Goal: Information Seeking & Learning: Learn about a topic

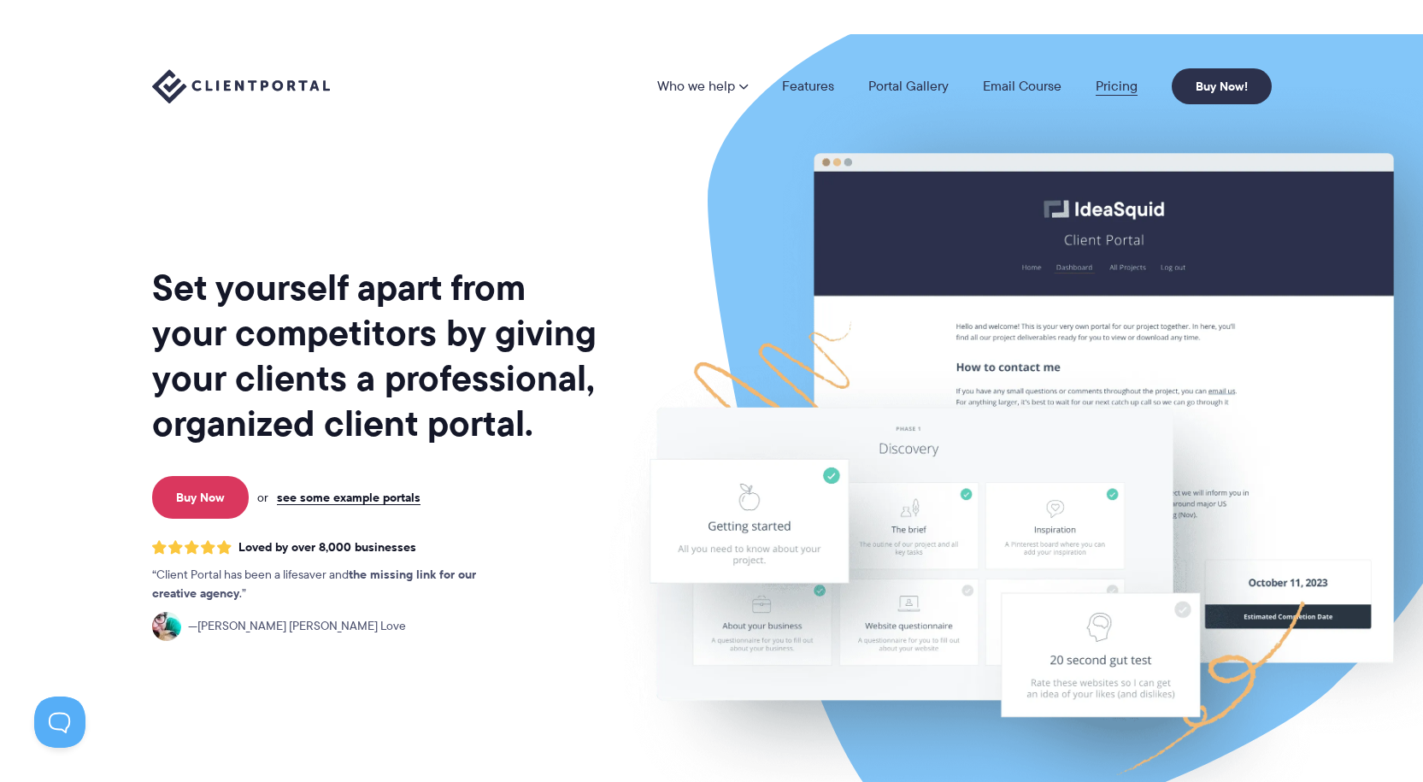
click at [1113, 85] on link "Pricing" at bounding box center [1116, 86] width 42 height 14
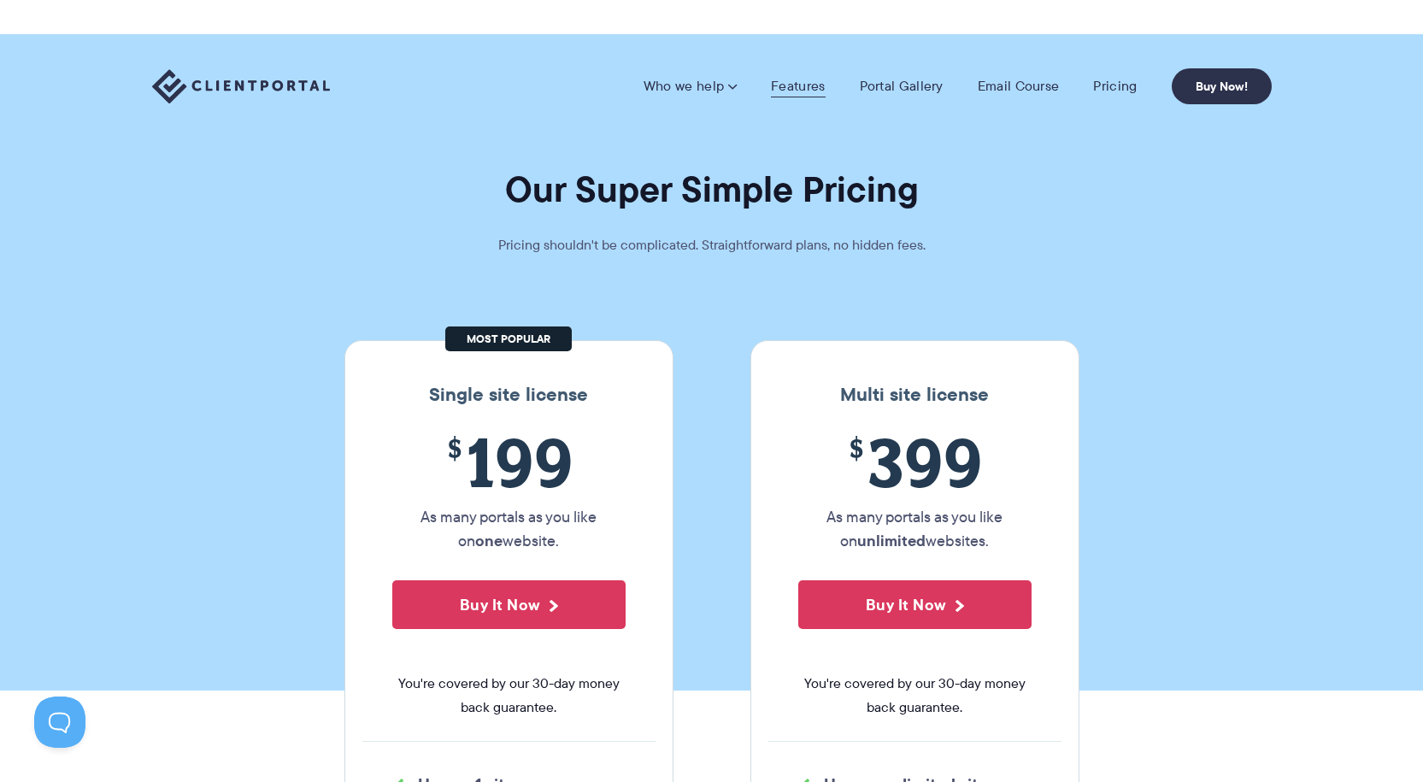
click at [796, 85] on link "Features" at bounding box center [798, 86] width 54 height 17
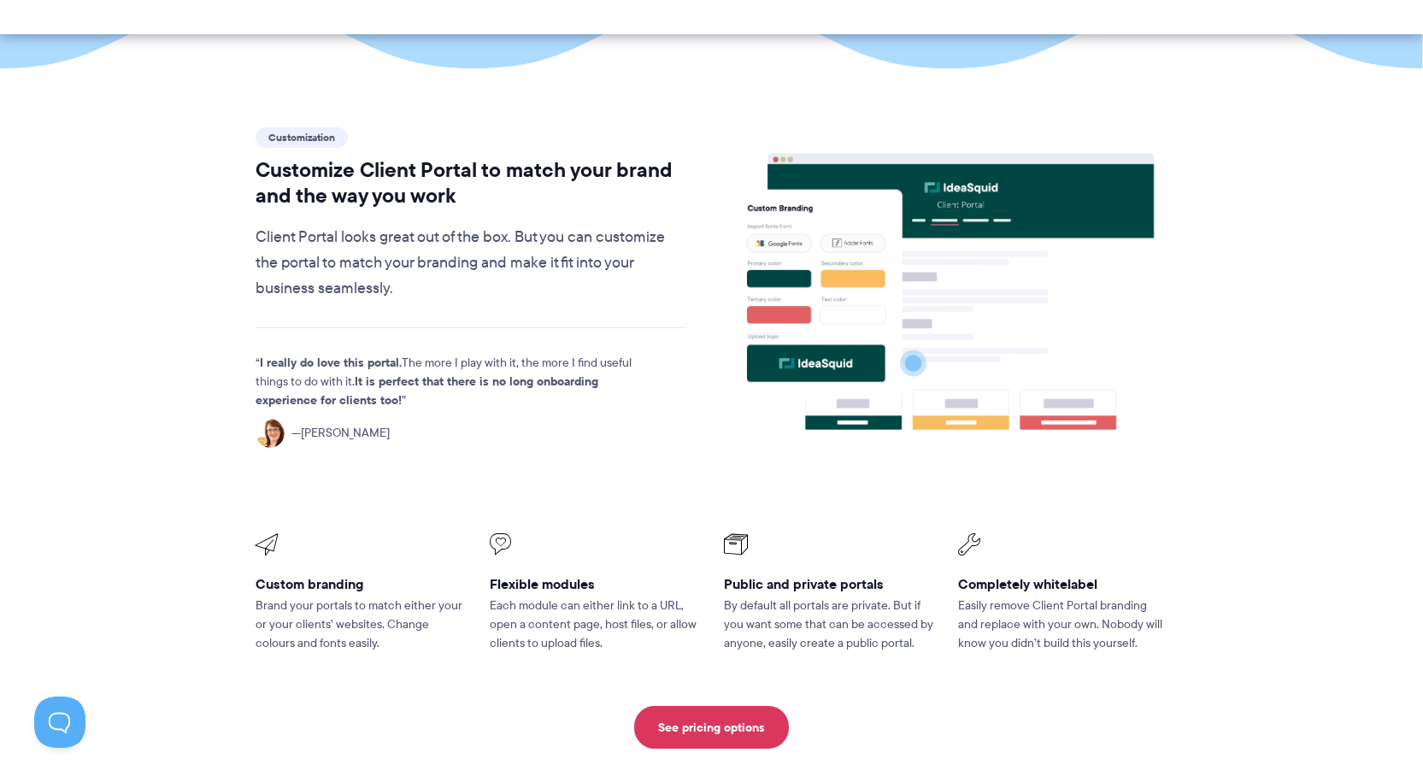
scroll to position [513, 0]
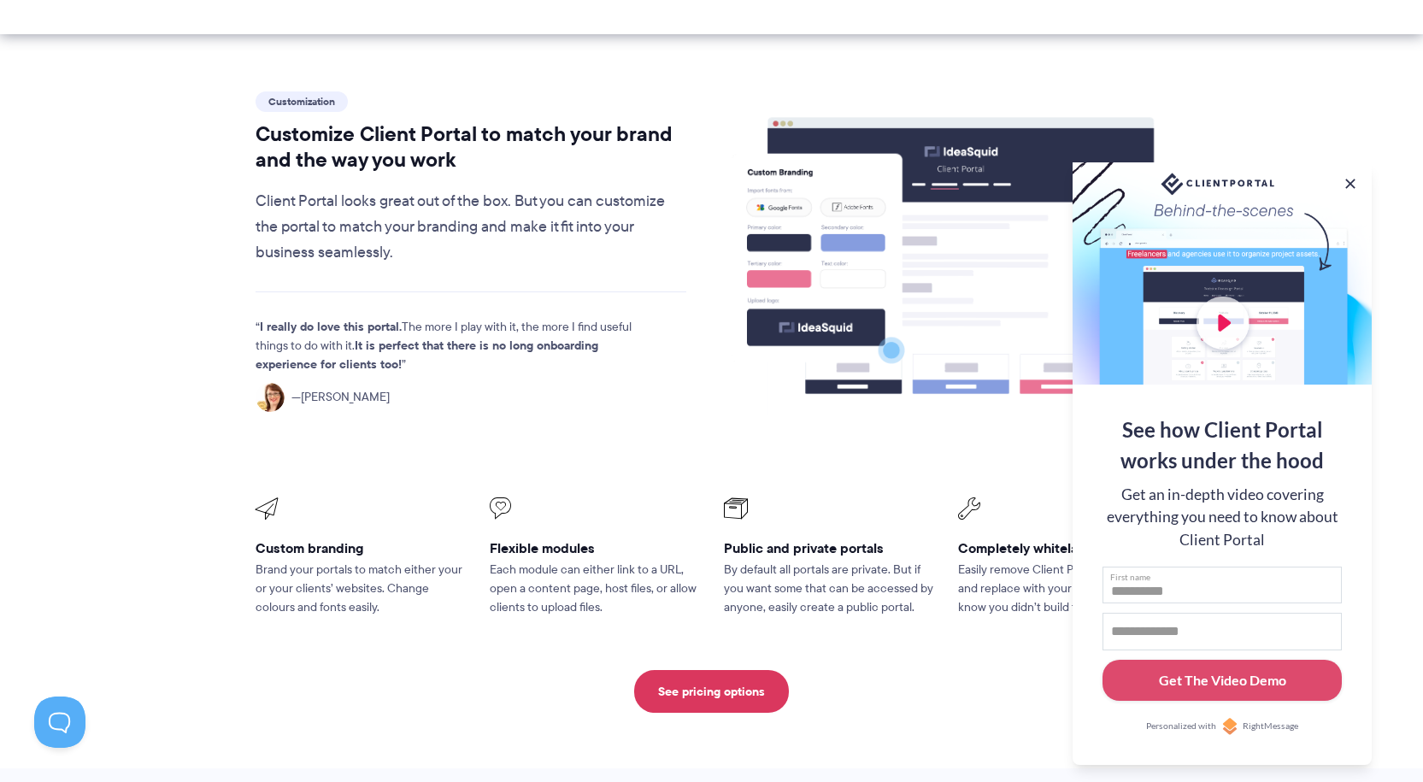
click at [1161, 585] on input "First name" at bounding box center [1221, 586] width 239 height 38
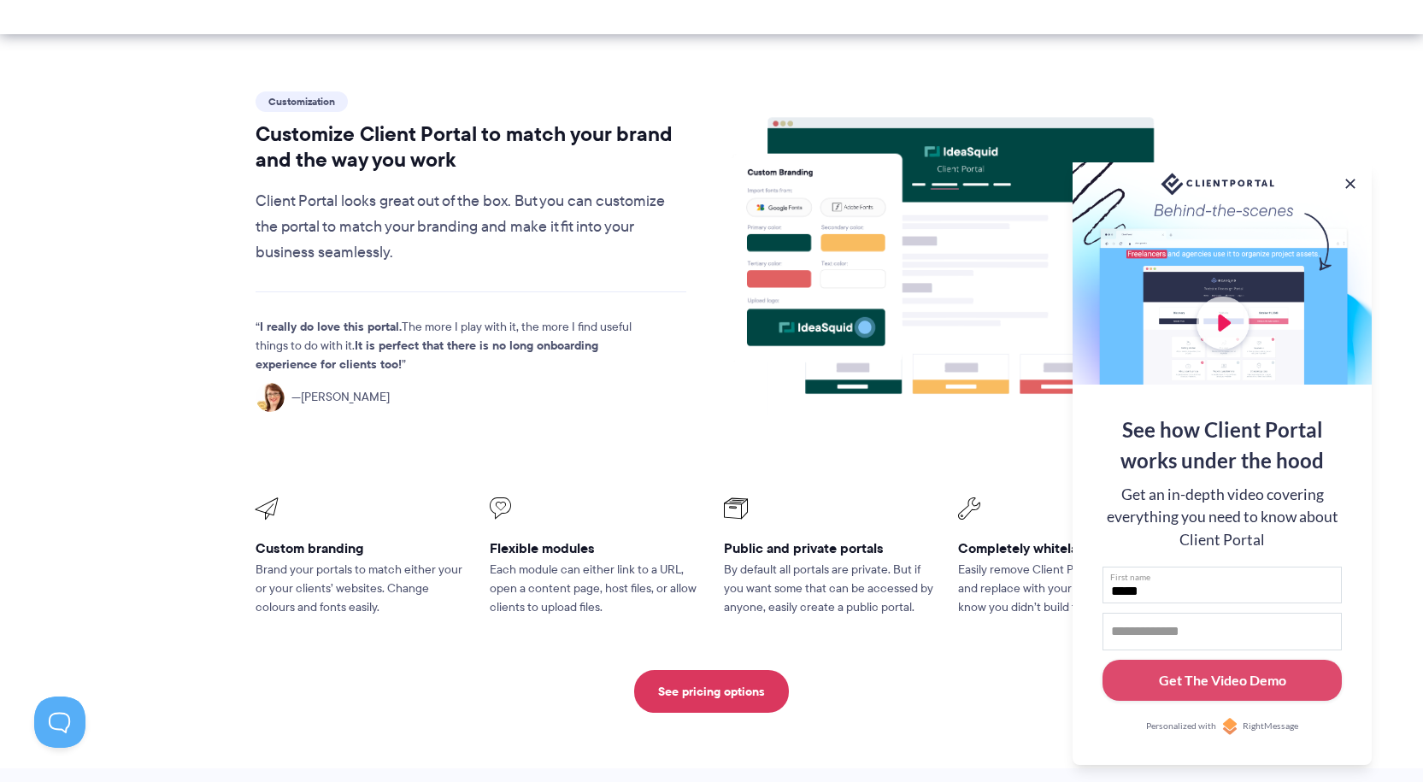
type input "*****"
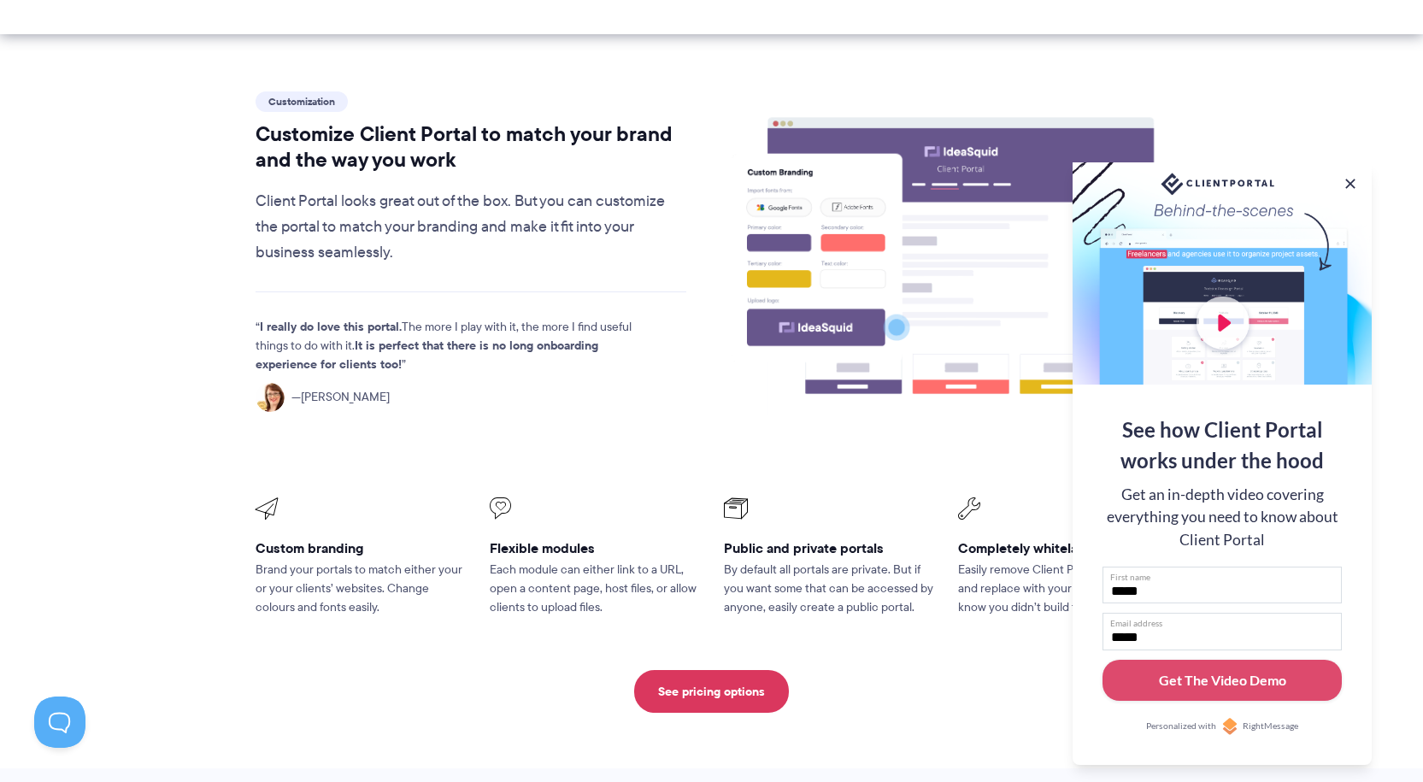
type input "**********"
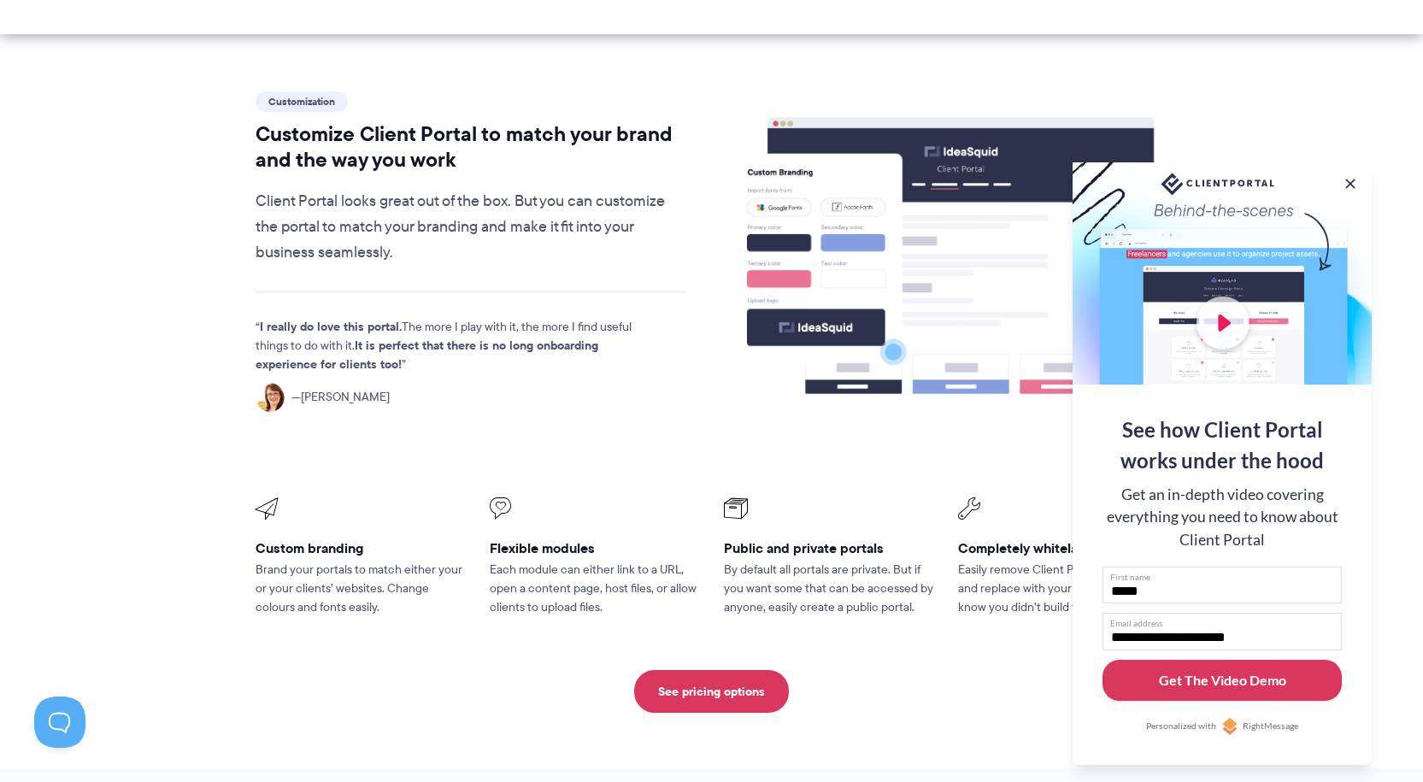
click at [1196, 678] on div "Get The Video Demo" at bounding box center [1222, 680] width 127 height 21
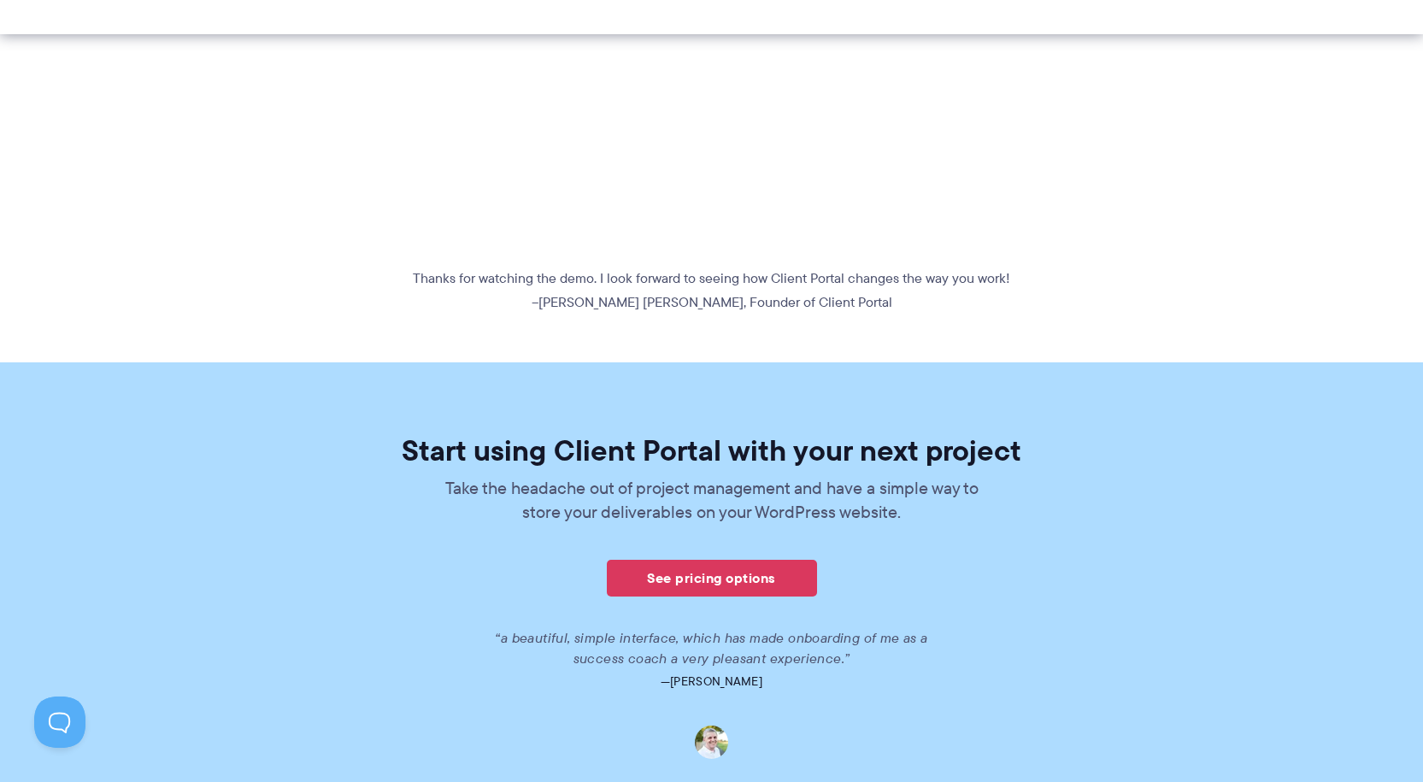
scroll to position [854, 0]
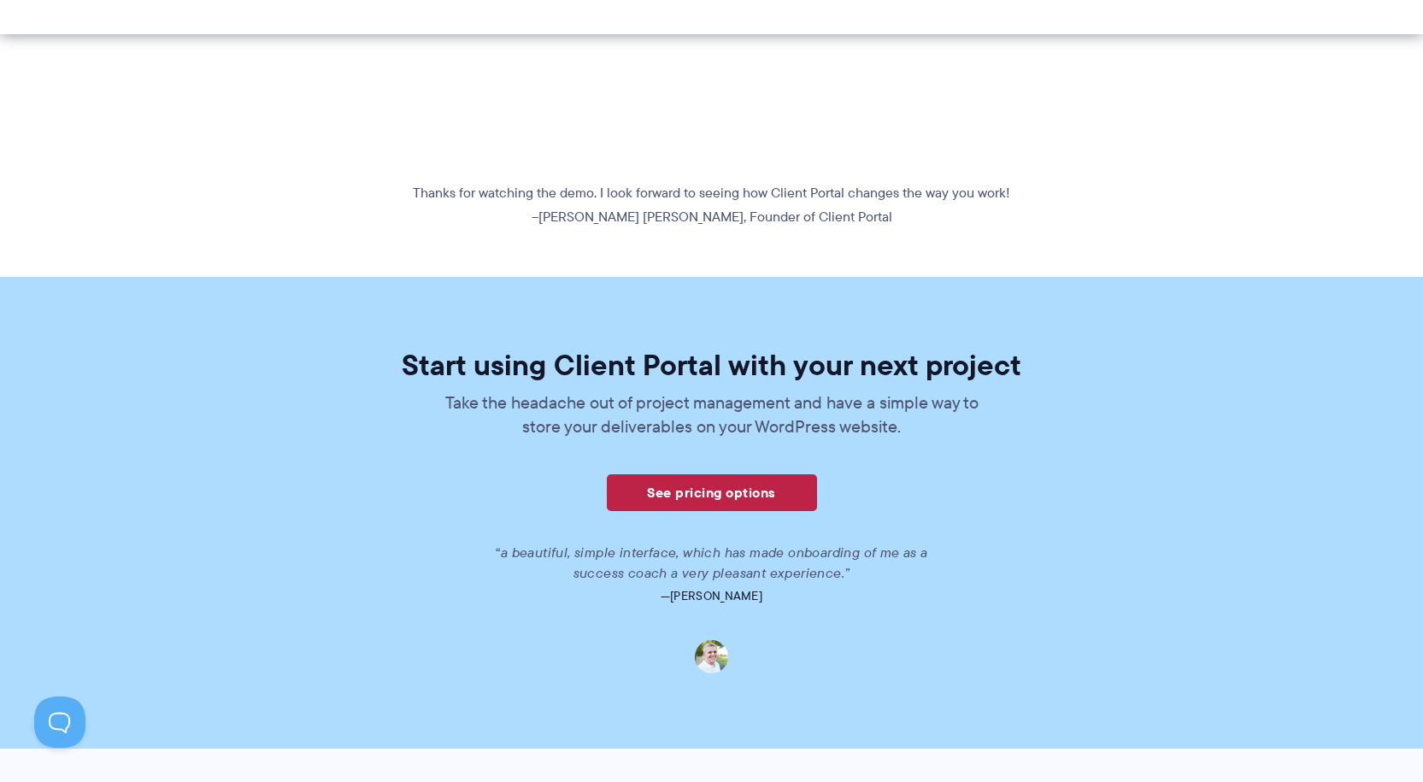
click at [711, 488] on link "See pricing options" at bounding box center [712, 492] width 210 height 37
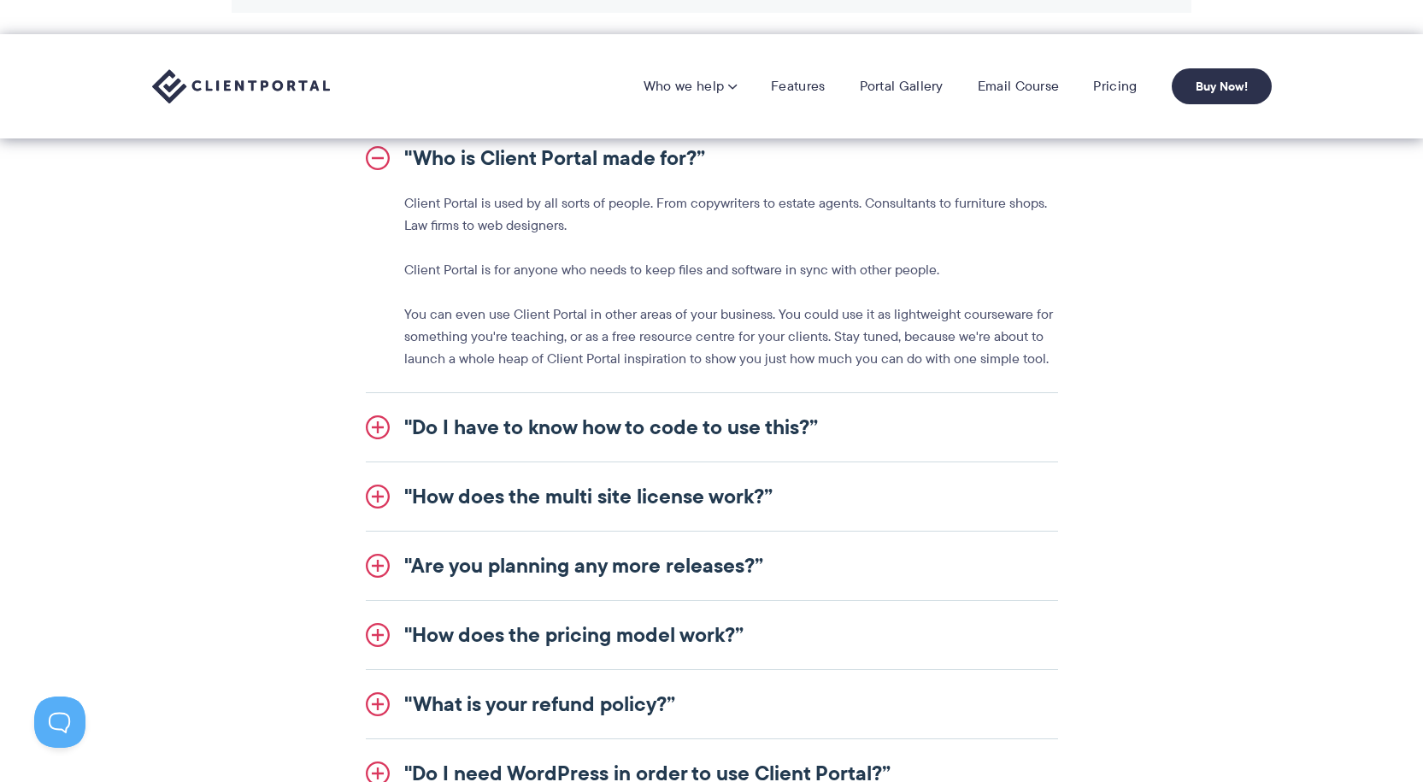
scroll to position [1880, 0]
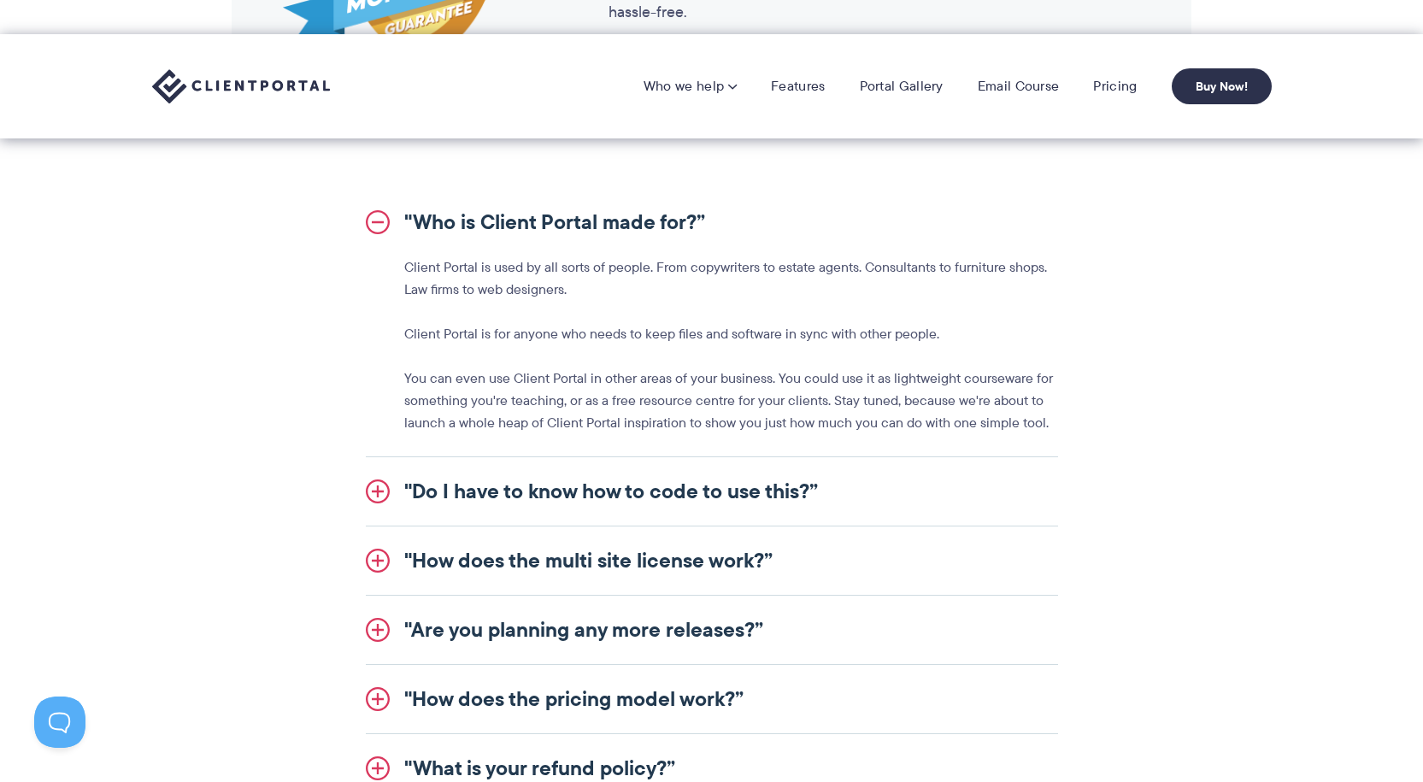
click at [668, 565] on link ""How does the multi site license work?”" at bounding box center [712, 560] width 692 height 68
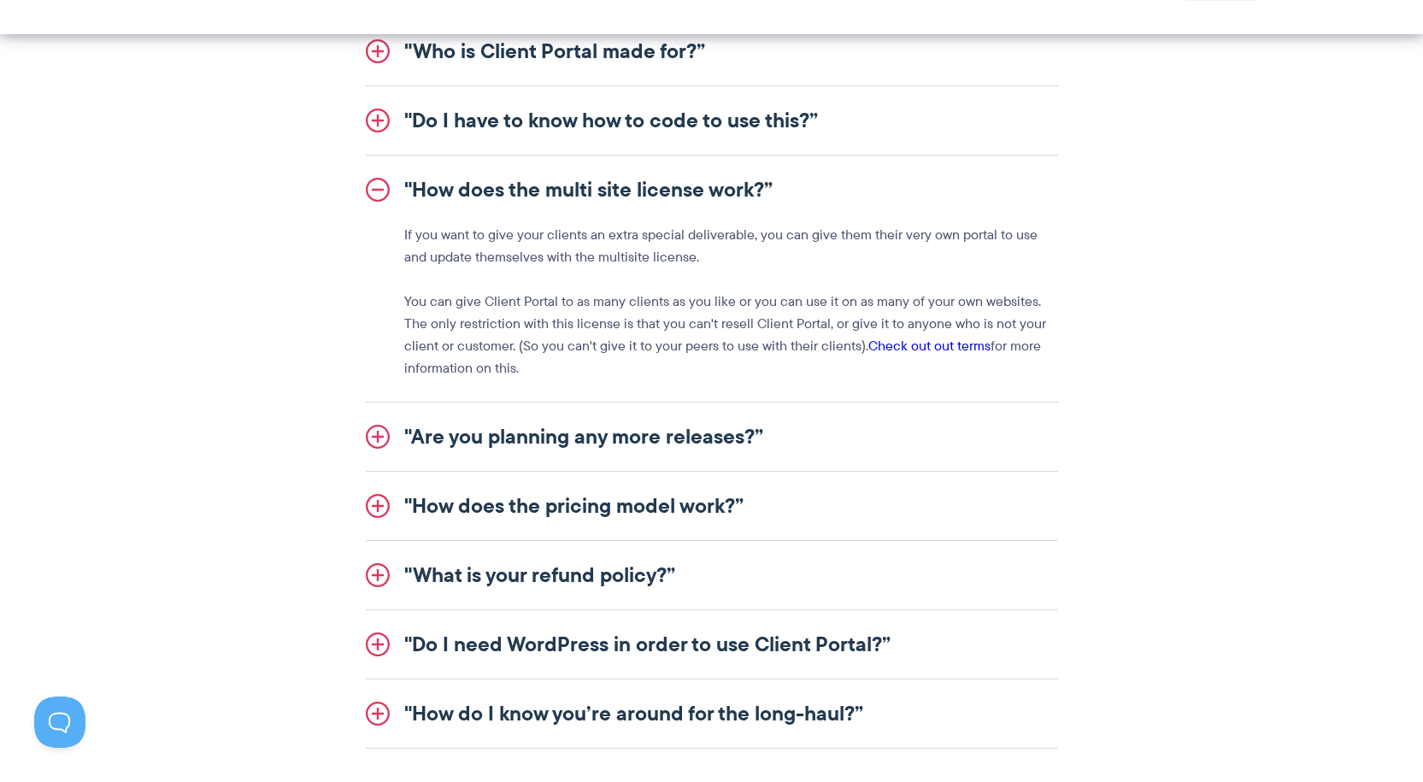
scroll to position [2136, 0]
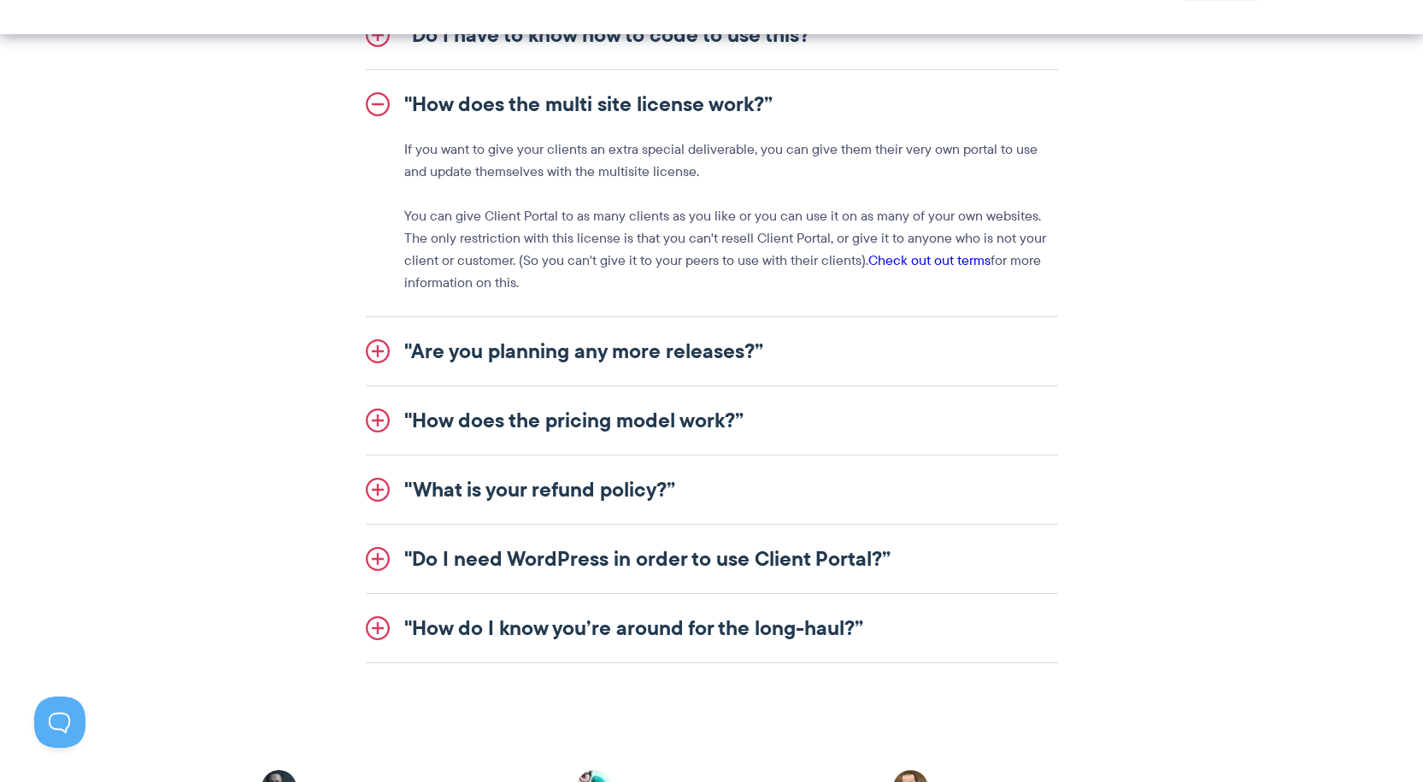
click at [510, 435] on link ""How does the pricing model work?”" at bounding box center [712, 420] width 692 height 68
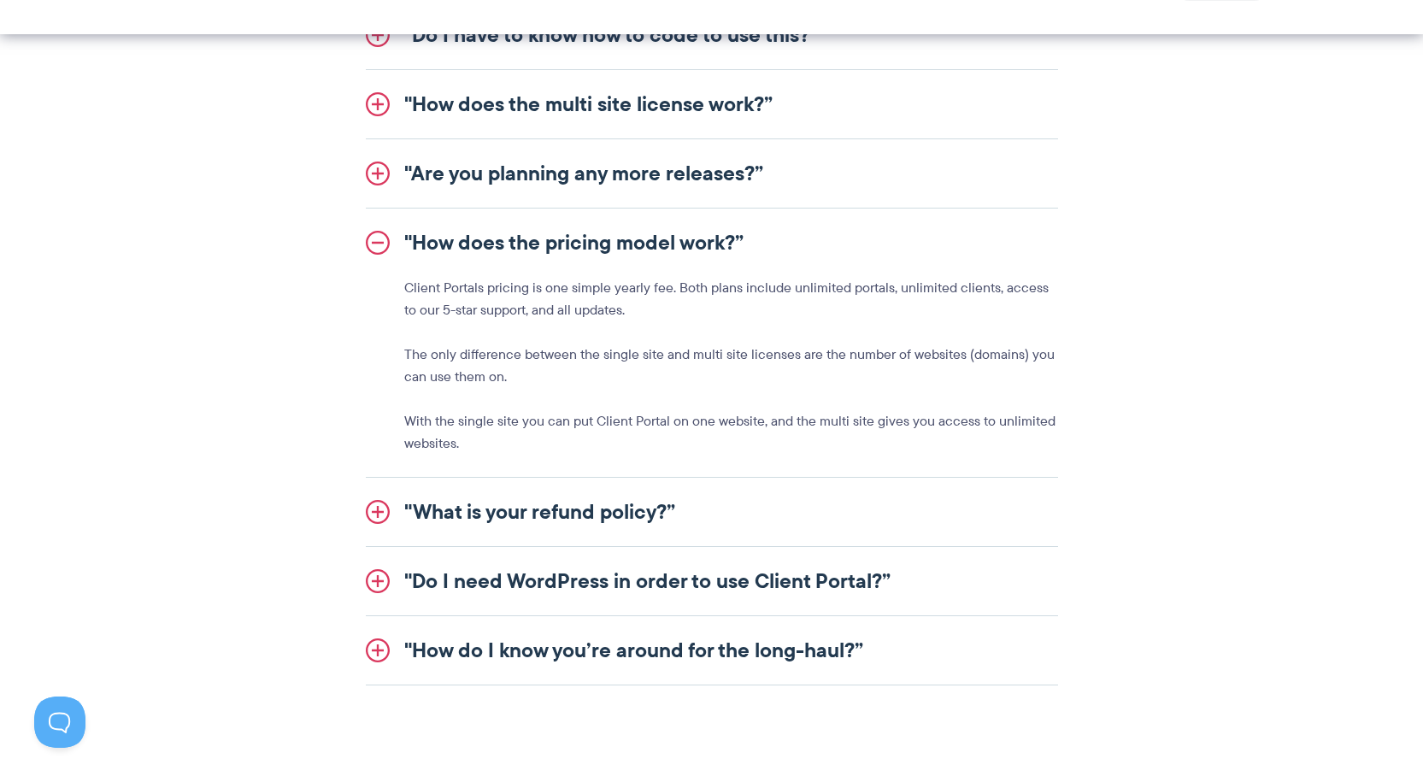
click at [467, 583] on link ""Do I need WordPress in order to use Client Portal?”" at bounding box center [712, 581] width 692 height 68
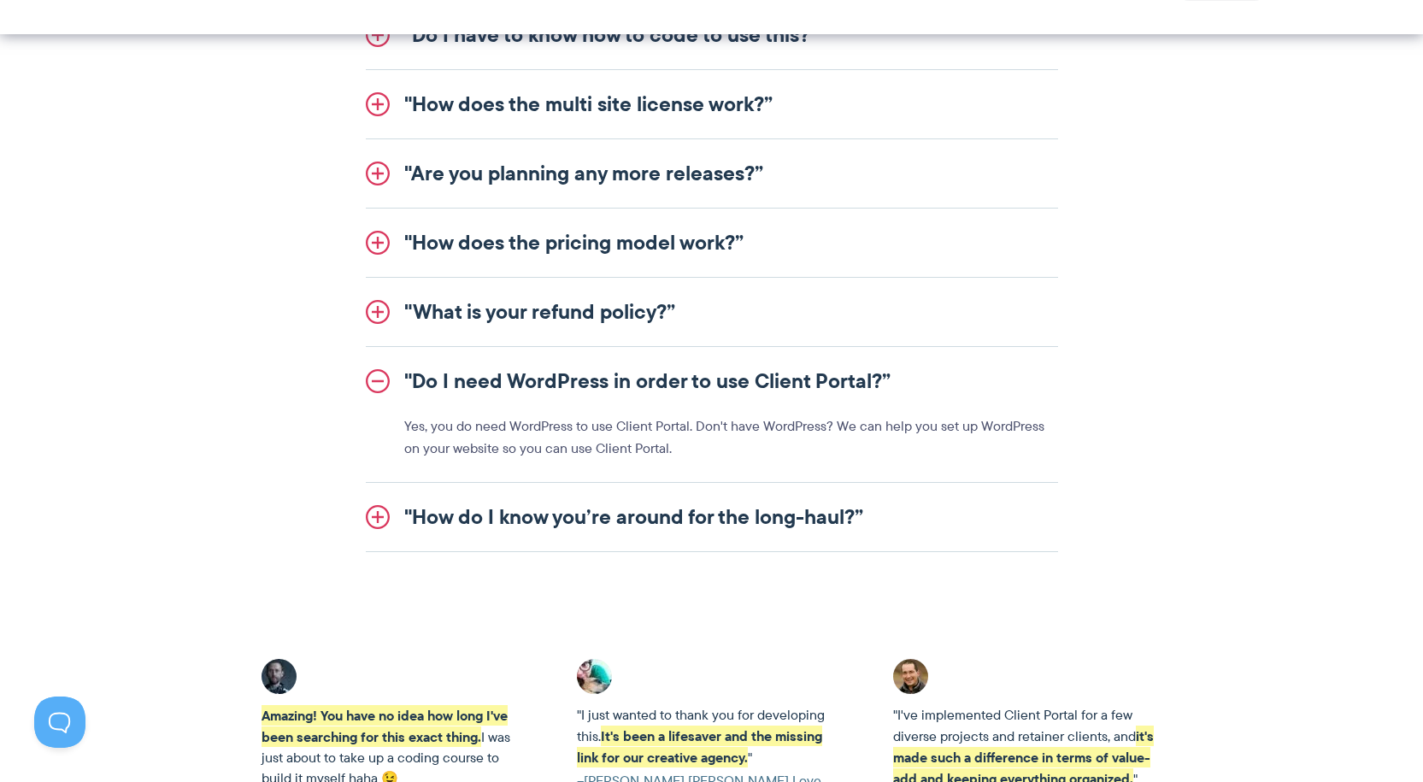
click at [468, 514] on link ""How do I know you’re around for the long-haul?”" at bounding box center [712, 517] width 692 height 68
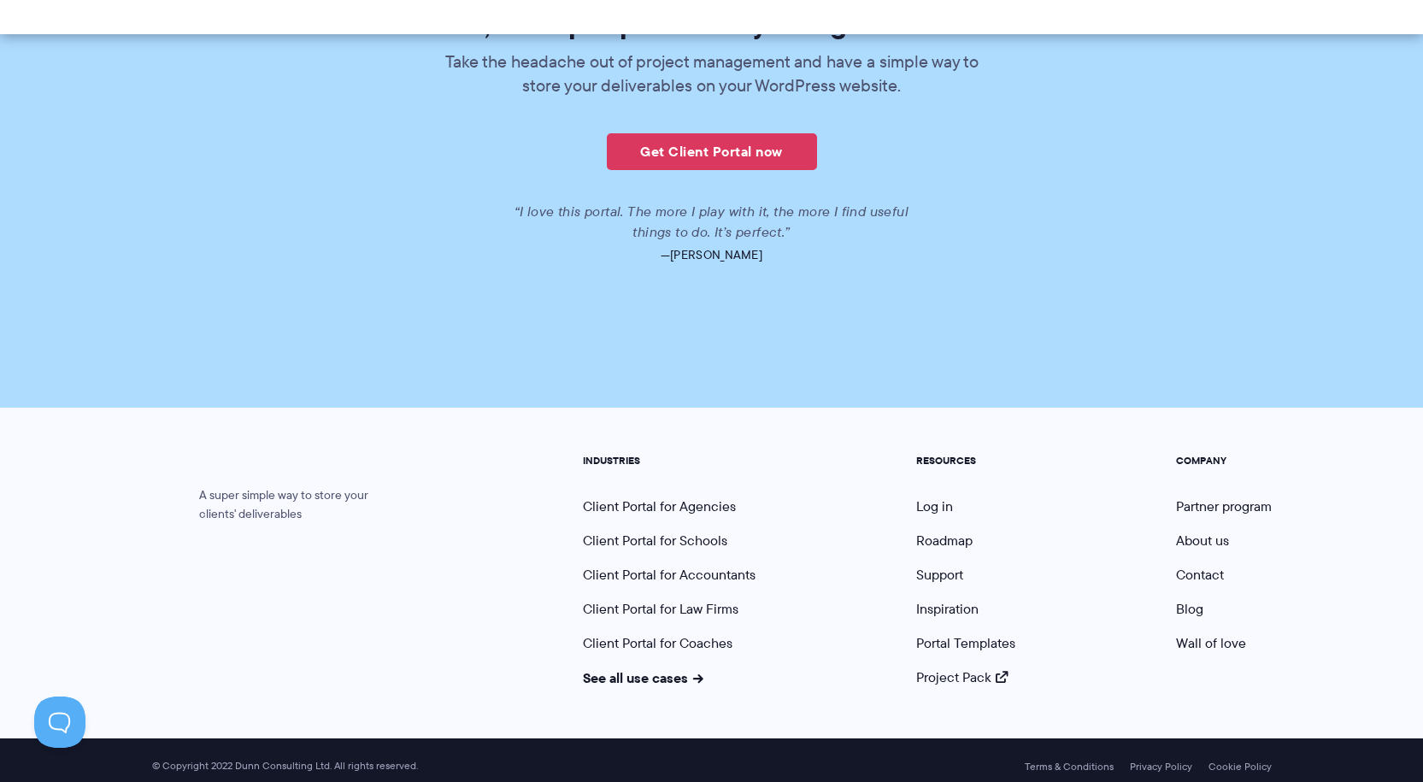
scroll to position [4198, 0]
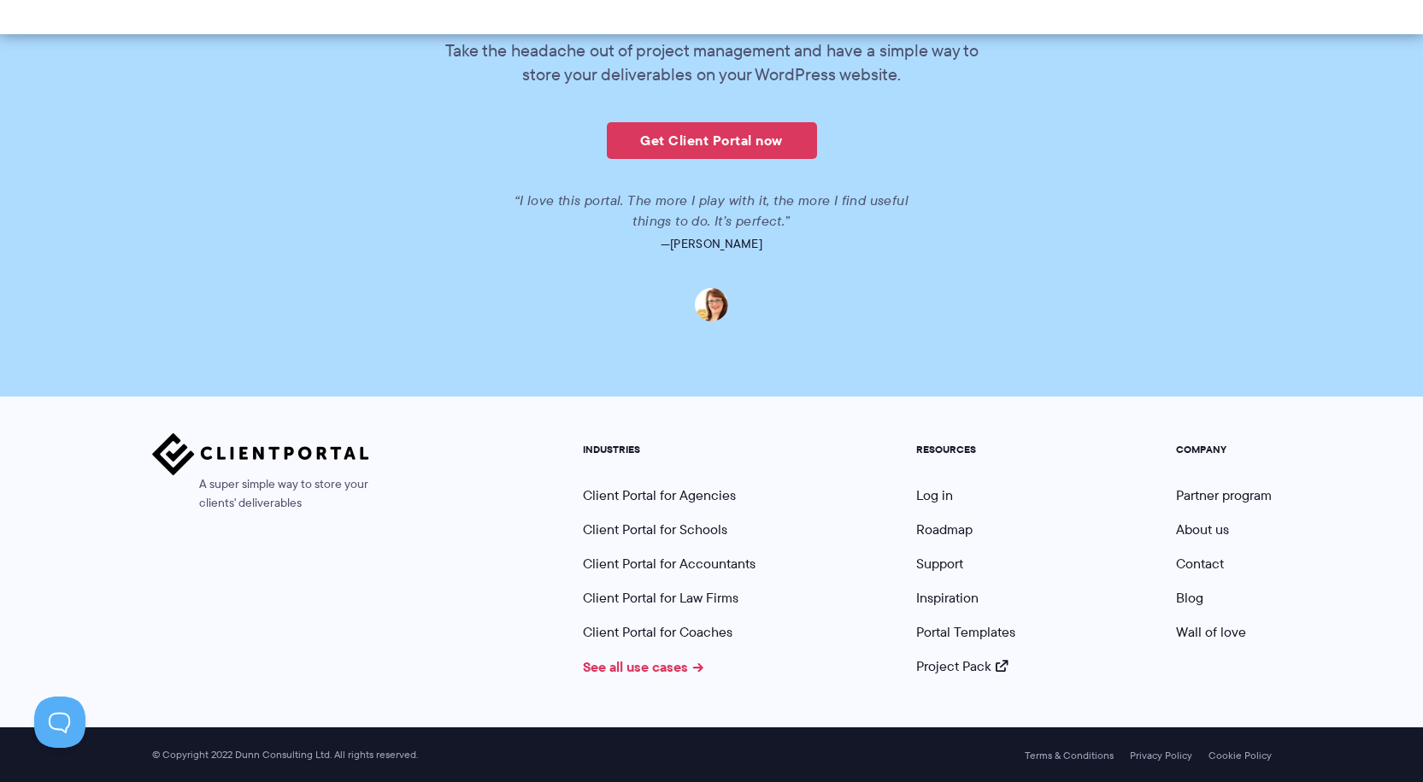
click at [649, 667] on link "See all use cases" at bounding box center [643, 666] width 121 height 21
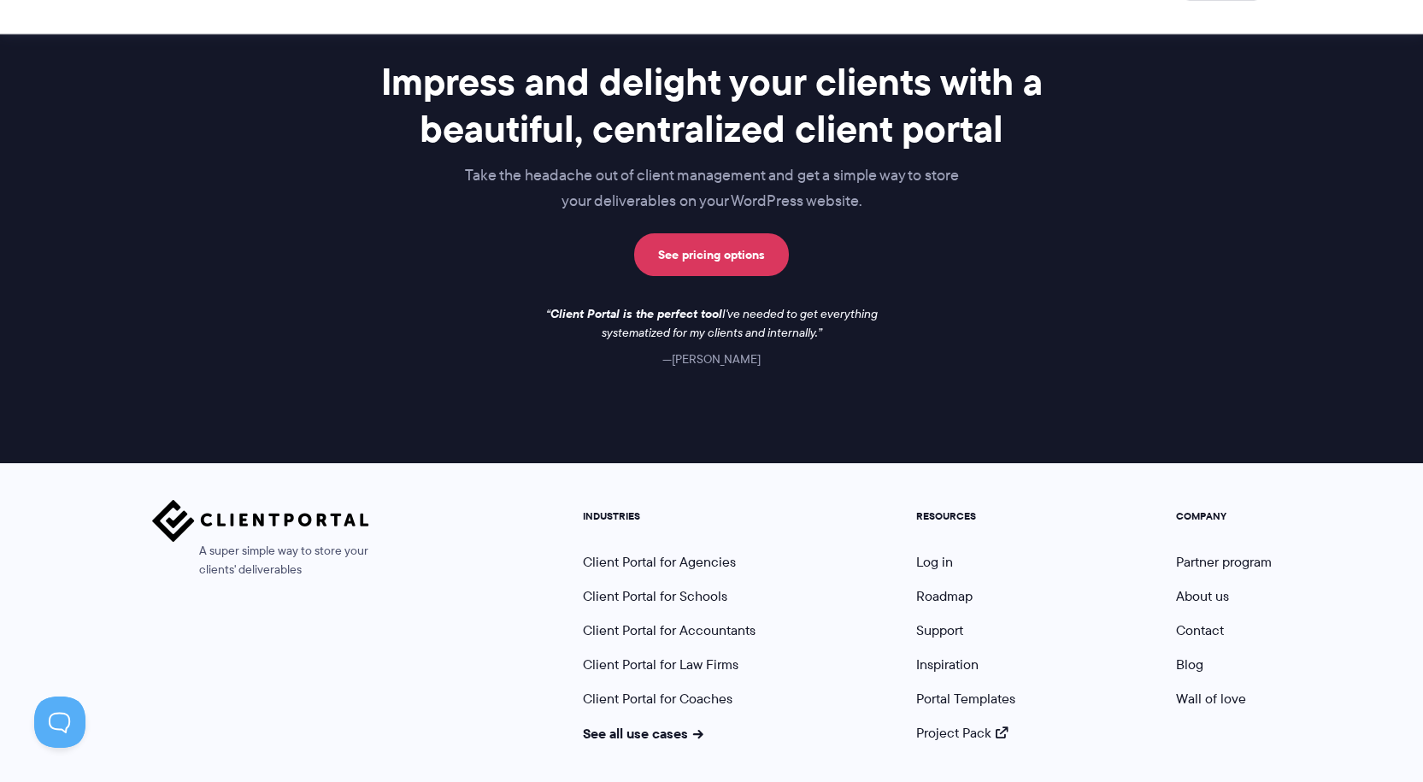
scroll to position [1435, 0]
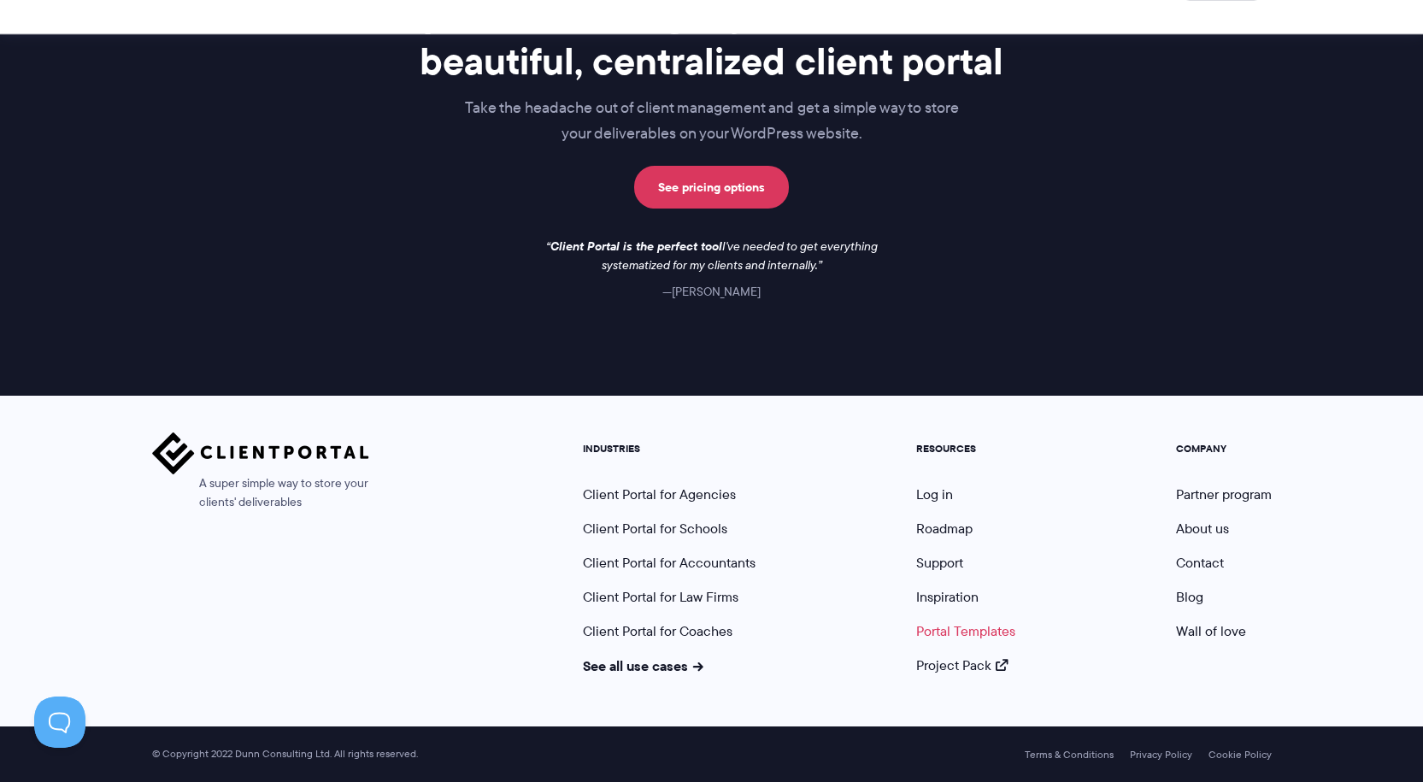
click at [938, 630] on link "Portal Templates" at bounding box center [965, 631] width 99 height 20
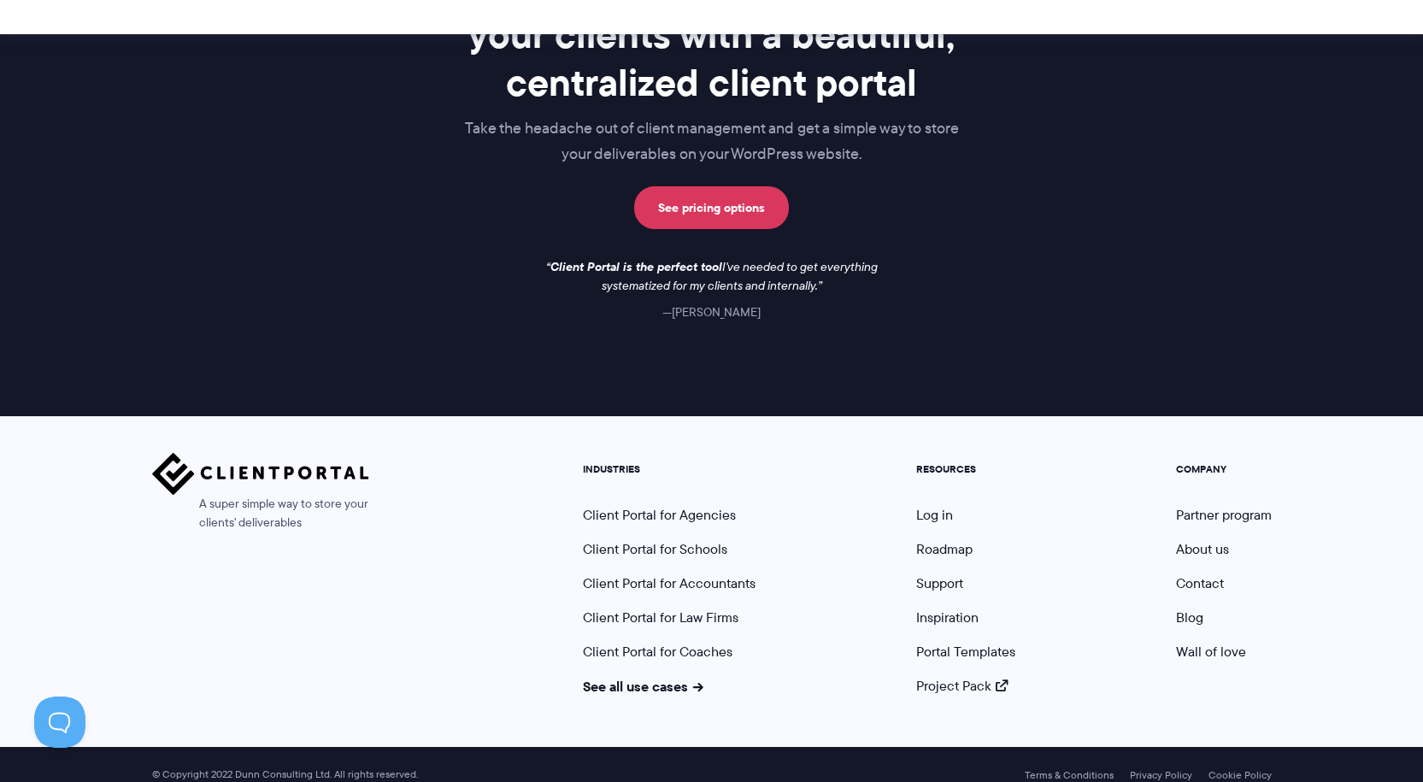
scroll to position [1517, 0]
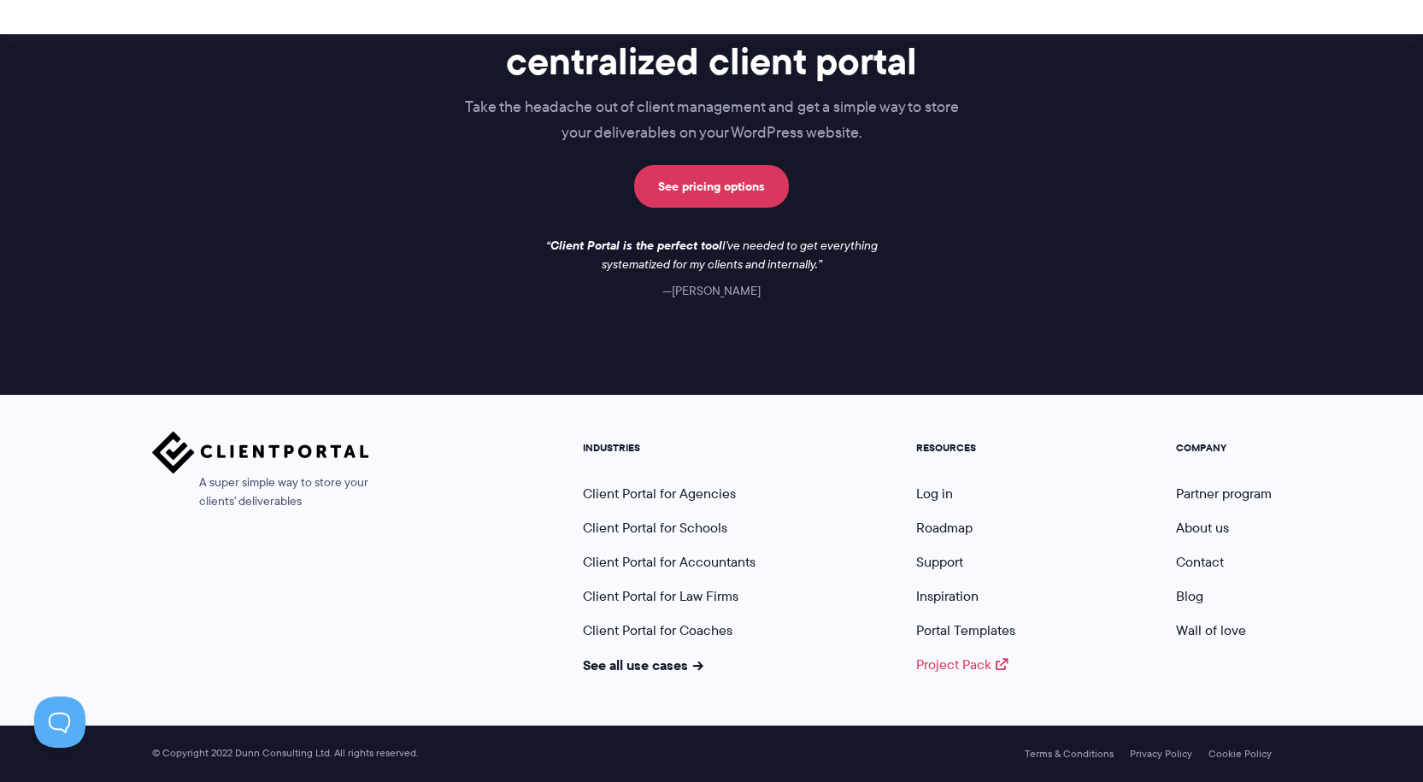
click at [948, 668] on link "Project Pack" at bounding box center [962, 665] width 92 height 20
